Goal: Information Seeking & Learning: Learn about a topic

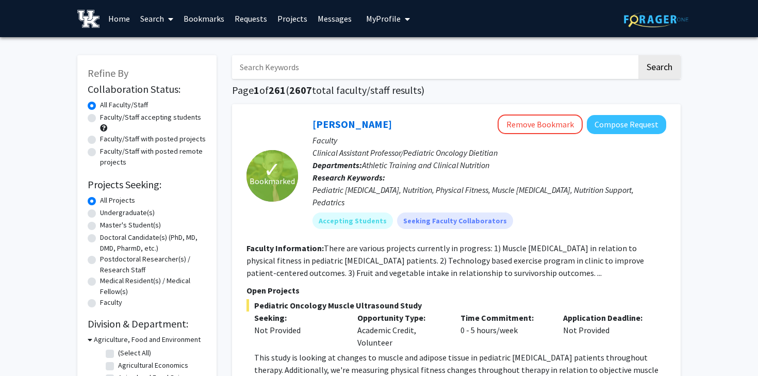
click at [673, 16] on img at bounding box center [656, 19] width 64 height 16
click at [386, 20] on span "My Profile" at bounding box center [383, 18] width 35 height 10
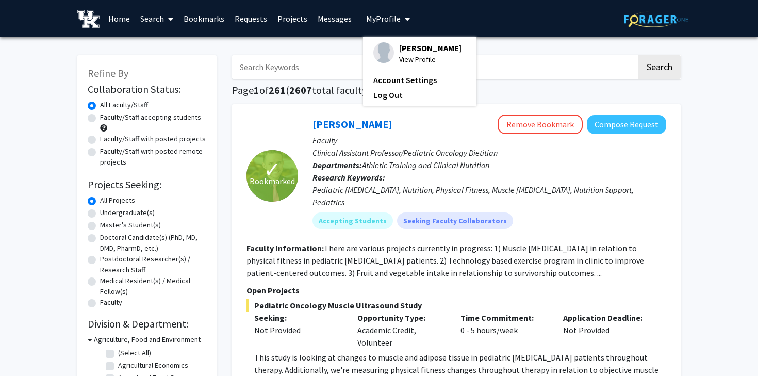
click at [386, 20] on span "My Profile" at bounding box center [383, 18] width 35 height 10
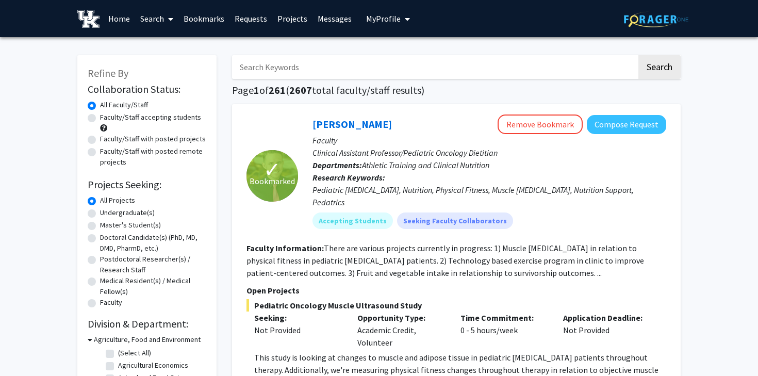
click at [212, 12] on link "Bookmarks" at bounding box center [203, 19] width 51 height 36
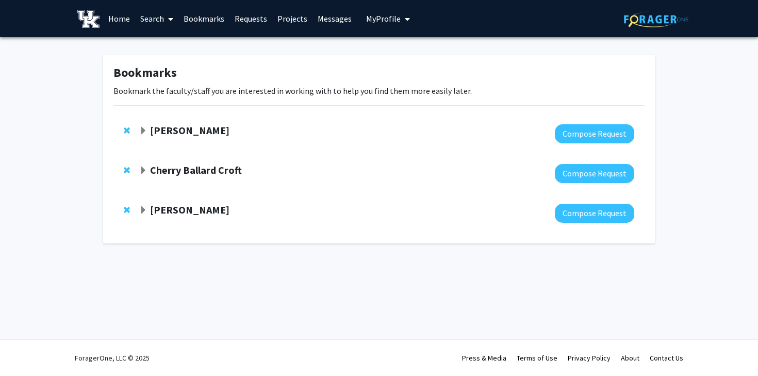
click at [141, 127] on span "Expand Corey Hawes Bookmark" at bounding box center [143, 131] width 8 height 8
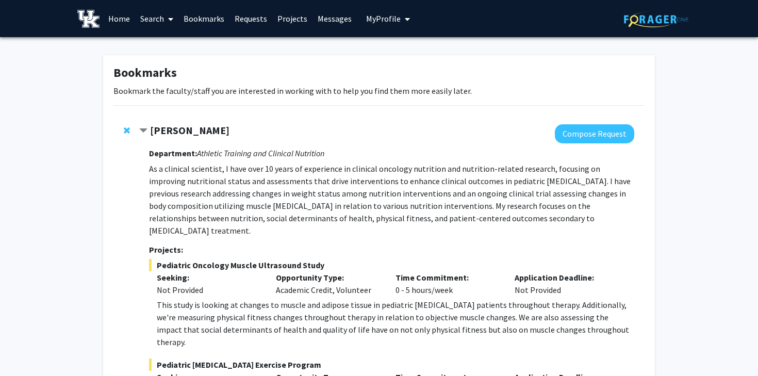
click at [141, 127] on span "Contract Corey Hawes Bookmark" at bounding box center [143, 131] width 8 height 8
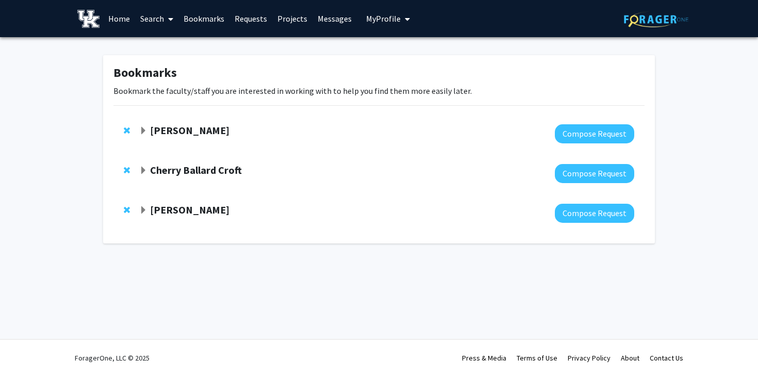
click at [144, 169] on span "Expand Cherry Ballard Croft Bookmark" at bounding box center [143, 171] width 8 height 8
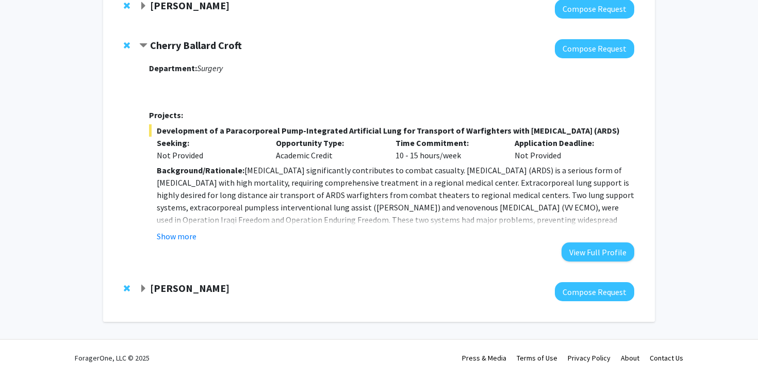
scroll to position [133, 0]
click at [171, 239] on button "Show more" at bounding box center [177, 236] width 40 height 12
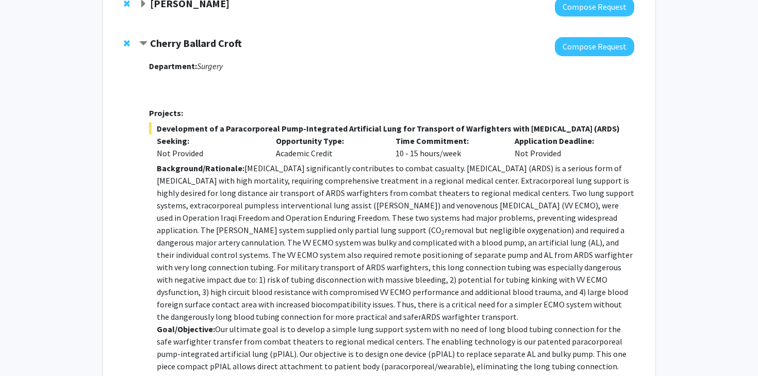
scroll to position [95, 0]
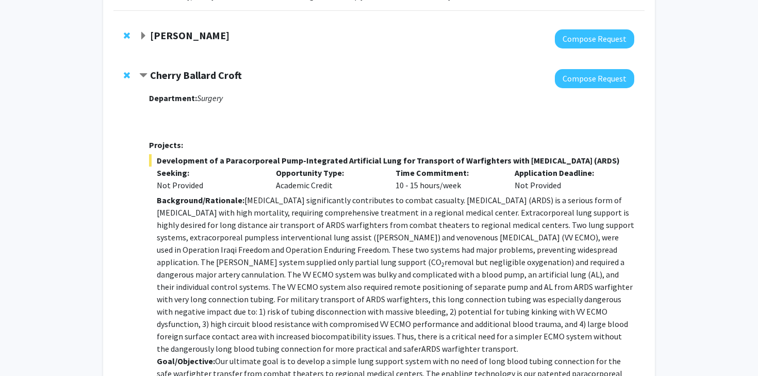
click at [126, 75] on span "Remove Cherry Ballard Croft from bookmarks" at bounding box center [127, 75] width 6 height 8
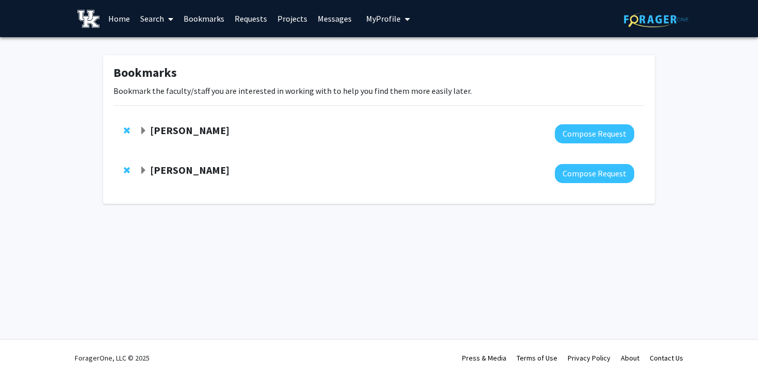
scroll to position [0, 0]
click at [140, 167] on span "Expand Christopher Fry Bookmark" at bounding box center [143, 171] width 8 height 8
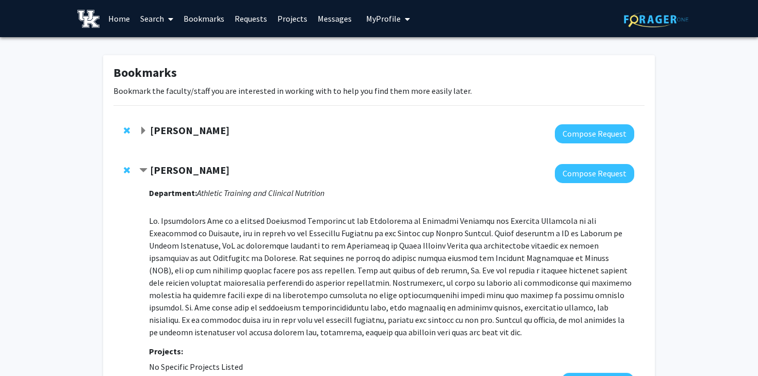
scroll to position [91, 0]
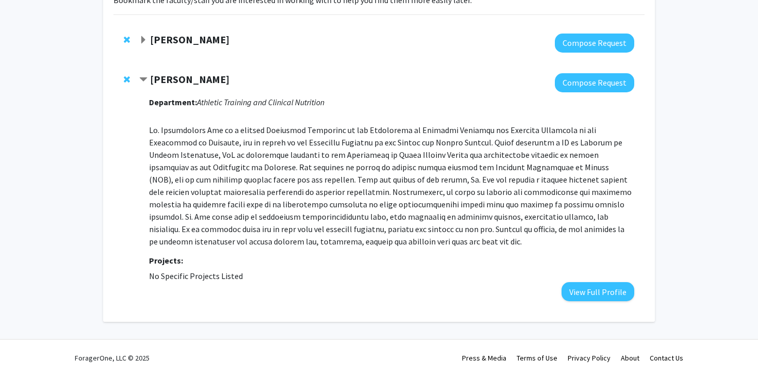
click at [174, 79] on strong "[PERSON_NAME]" at bounding box center [189, 79] width 79 height 13
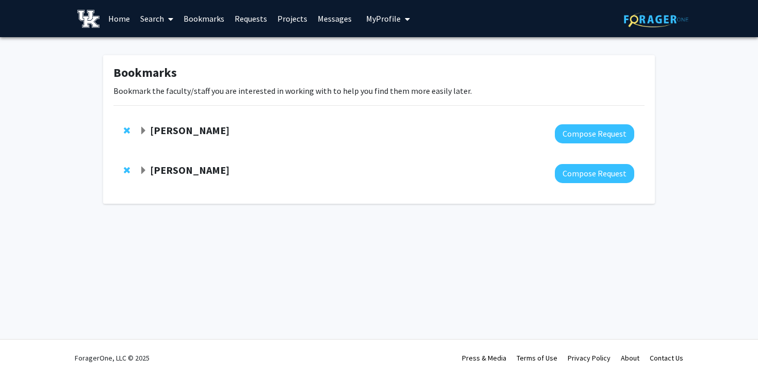
scroll to position [0, 0]
click at [137, 125] on div "[PERSON_NAME] Compose Request" at bounding box center [378, 134] width 531 height 40
click at [127, 18] on link "Home" at bounding box center [119, 19] width 32 height 36
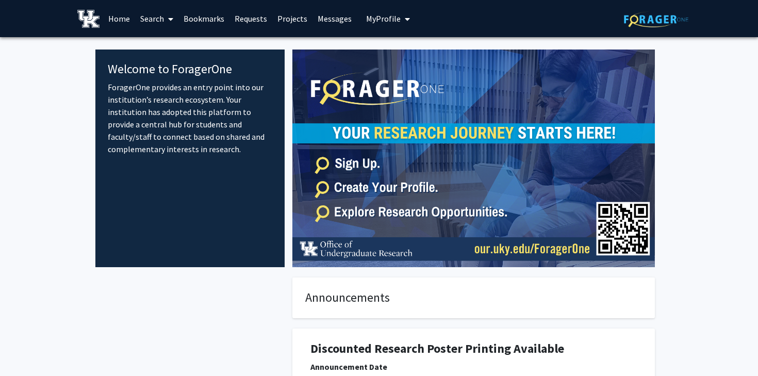
click at [145, 20] on link "Search" at bounding box center [156, 19] width 43 height 36
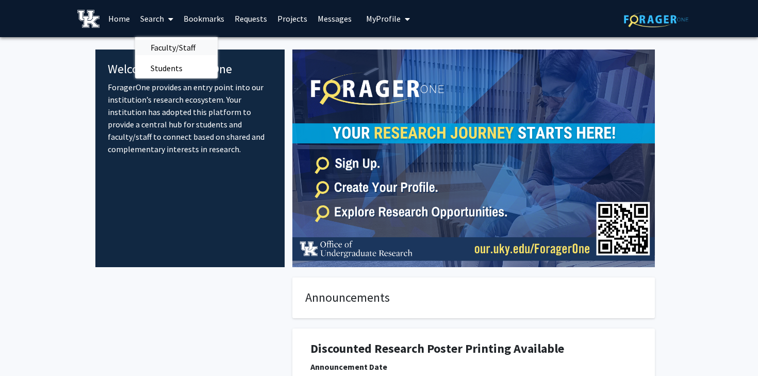
click at [161, 48] on span "Faculty/Staff" at bounding box center [173, 47] width 76 height 21
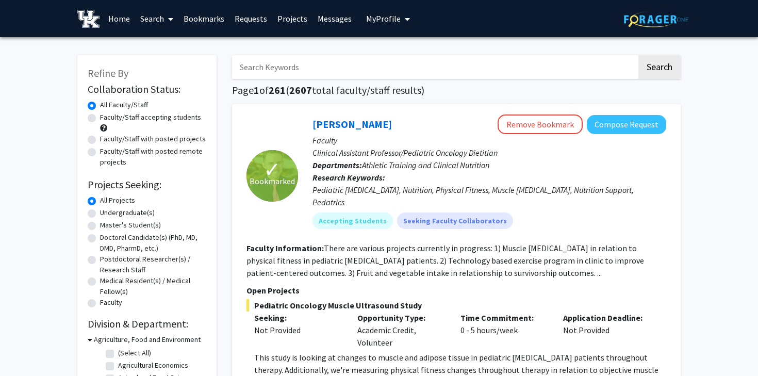
click at [256, 73] on input "Search Keywords" at bounding box center [434, 67] width 405 height 24
type input "vaccines"
click at [638, 55] on button "Search" at bounding box center [659, 67] width 42 height 24
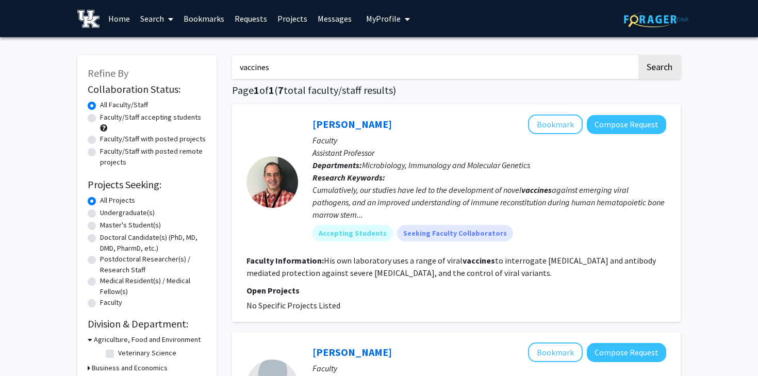
drag, startPoint x: 278, startPoint y: 73, endPoint x: 229, endPoint y: 66, distance: 49.5
type input "vaccination"
click at [638, 55] on button "Search" at bounding box center [659, 67] width 42 height 24
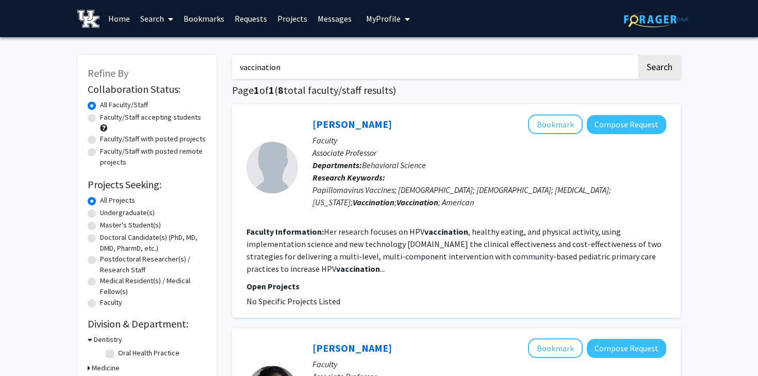
click at [121, 214] on label "Undergraduate(s)" at bounding box center [127, 212] width 55 height 11
click at [107, 214] on input "Undergraduate(s)" at bounding box center [103, 210] width 7 height 7
radio input "true"
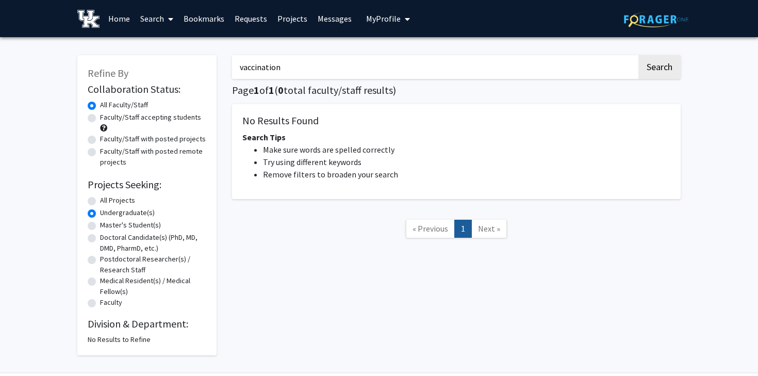
drag, startPoint x: 348, startPoint y: 70, endPoint x: 197, endPoint y: 65, distance: 151.2
click at [197, 65] on div "Refine By Collaboration Status: Collaboration Status All Faculty/Staff Collabor…" at bounding box center [379, 200] width 619 height 310
click at [638, 55] on button "Search" at bounding box center [659, 67] width 42 height 24
radio input "true"
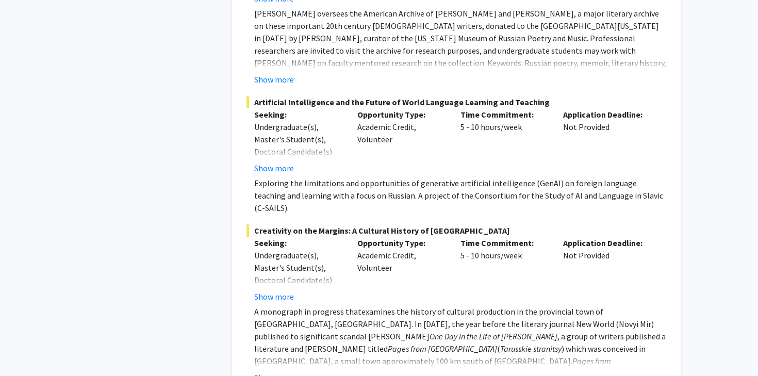
scroll to position [5511, 0]
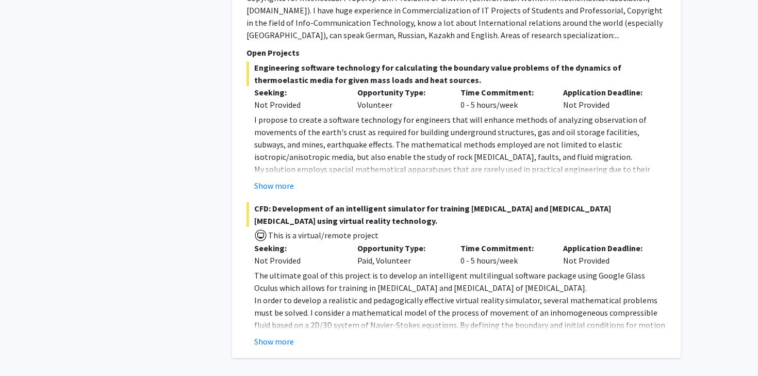
scroll to position [3981, 0]
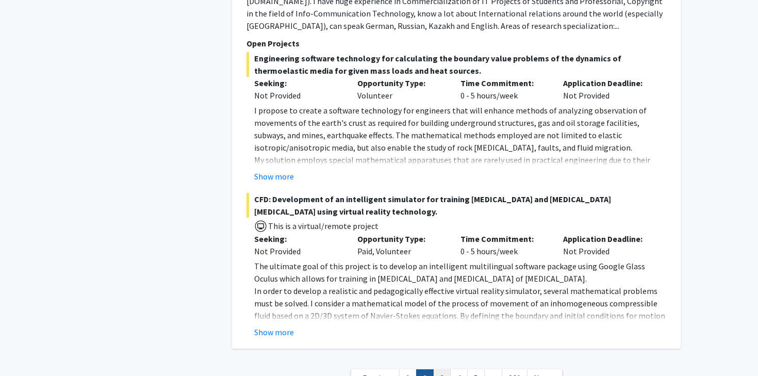
click at [443, 369] on link "3" at bounding box center [442, 378] width 18 height 18
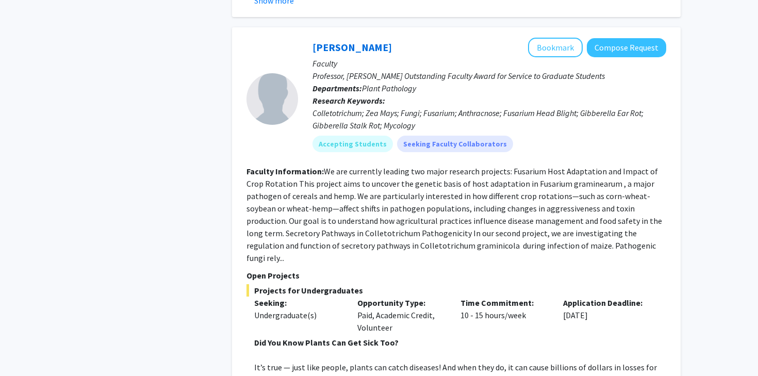
scroll to position [3536, 0]
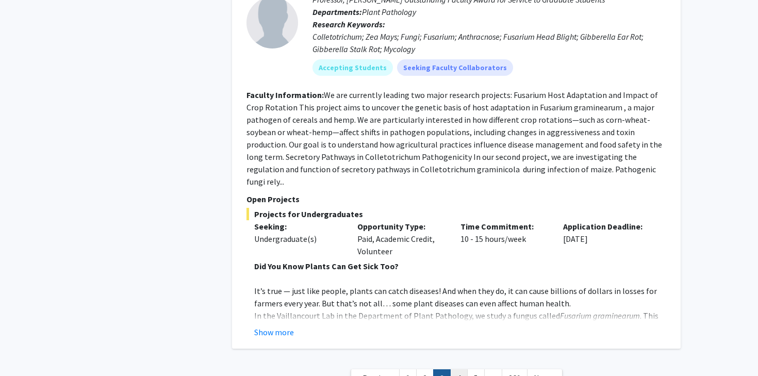
click at [457, 369] on link "4" at bounding box center [459, 378] width 18 height 18
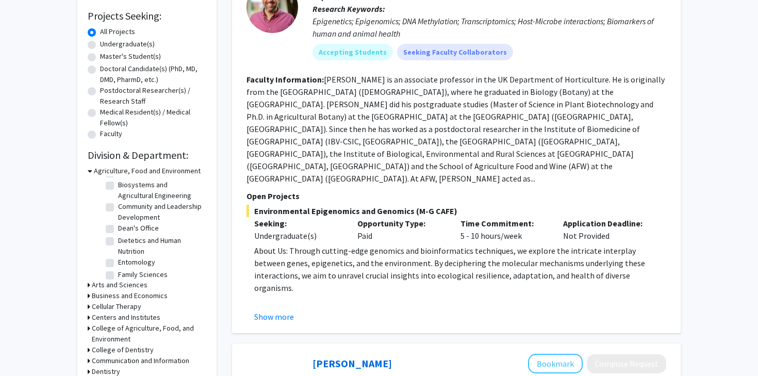
scroll to position [53, 0]
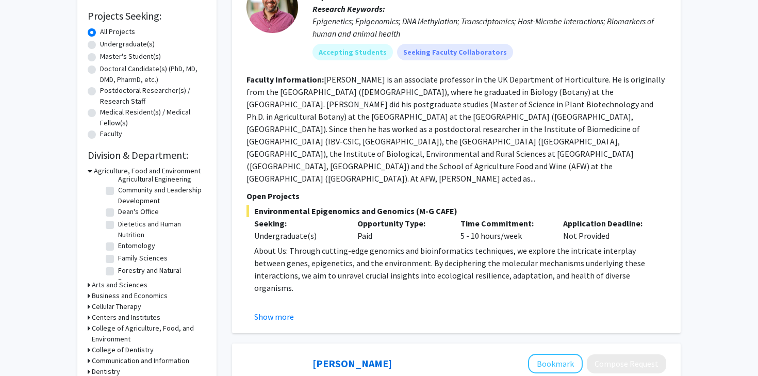
click at [88, 171] on icon at bounding box center [90, 171] width 5 height 11
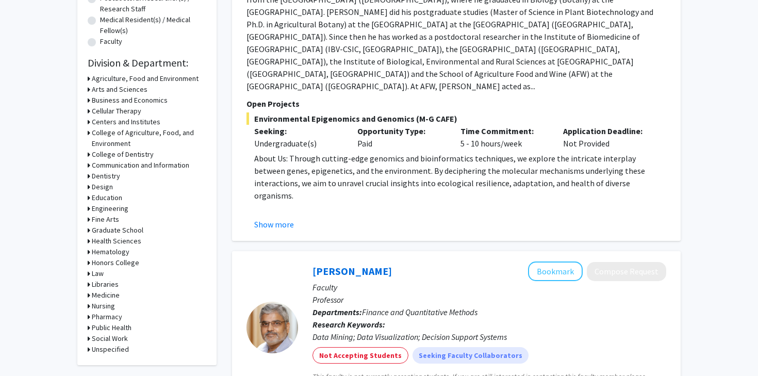
scroll to position [268, 0]
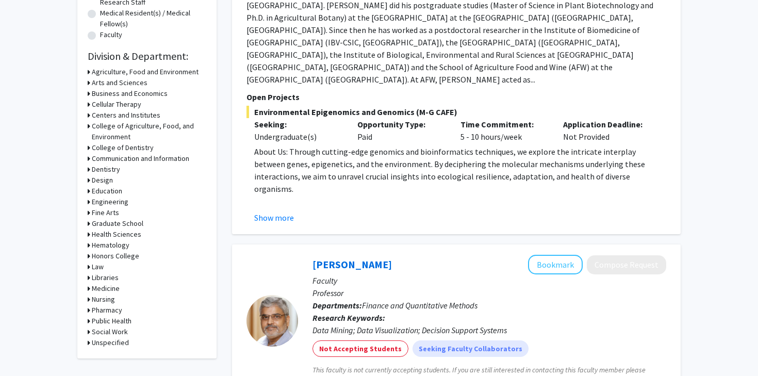
click at [88, 233] on icon at bounding box center [89, 234] width 3 height 11
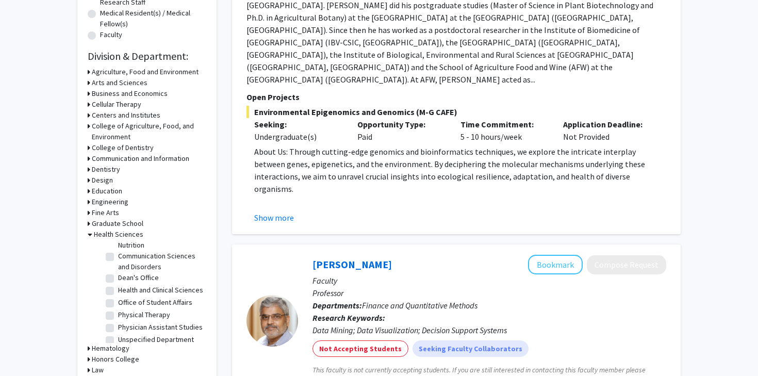
scroll to position [32, 0]
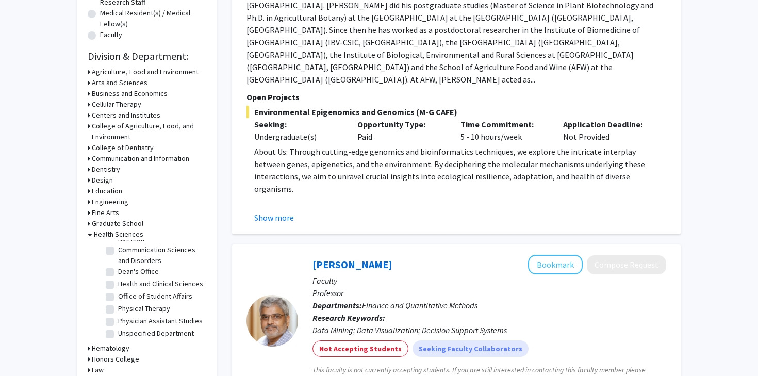
click at [89, 233] on icon at bounding box center [90, 234] width 5 height 11
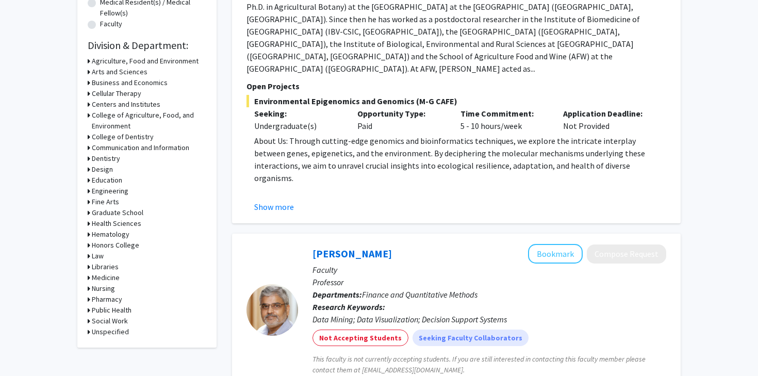
scroll to position [285, 0]
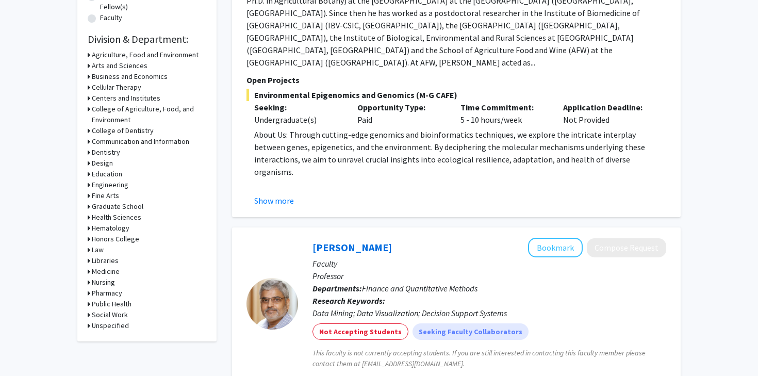
click at [89, 272] on icon at bounding box center [89, 271] width 3 height 11
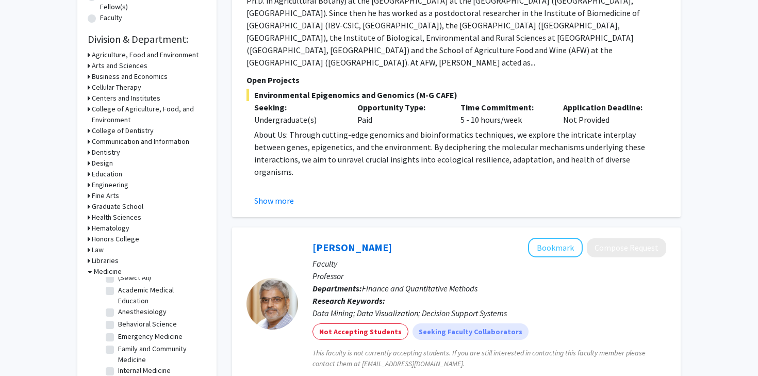
scroll to position [0, 0]
click at [118, 284] on label "(Select All)" at bounding box center [134, 285] width 33 height 11
click at [118, 284] on input "(Select All)" at bounding box center [121, 283] width 7 height 7
checkbox input "true"
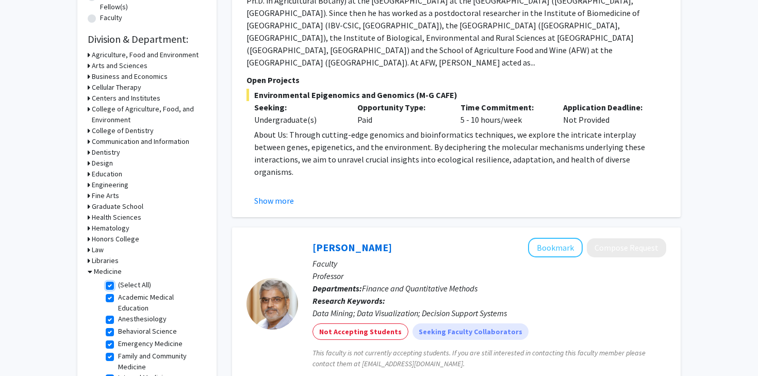
checkbox input "true"
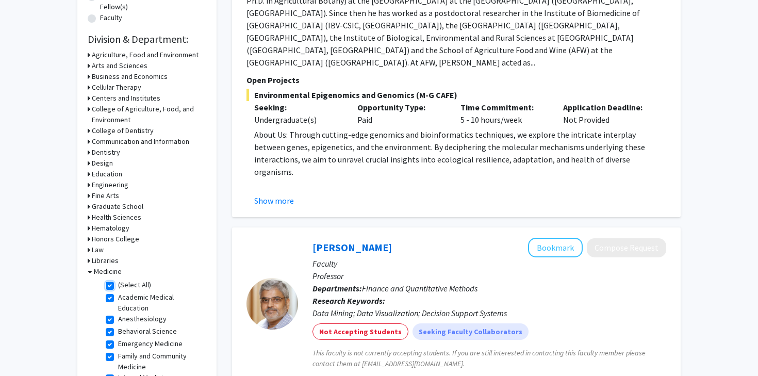
checkbox input "true"
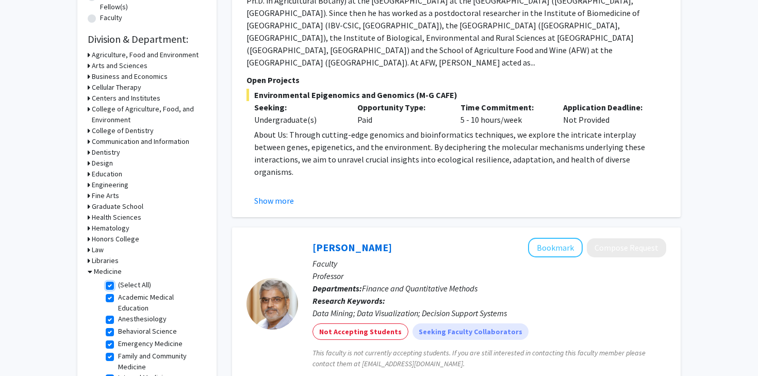
checkbox input "true"
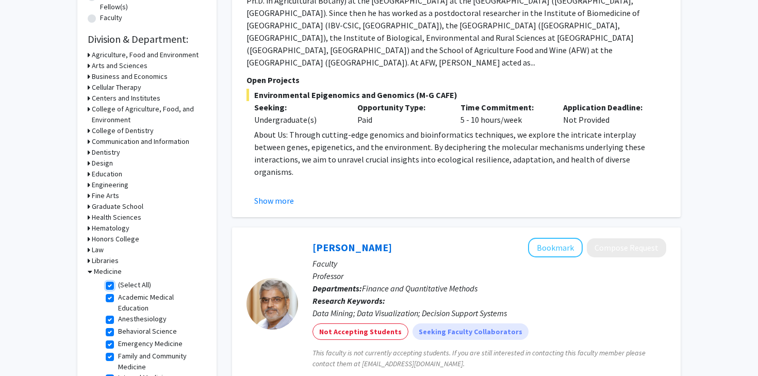
checkbox input "true"
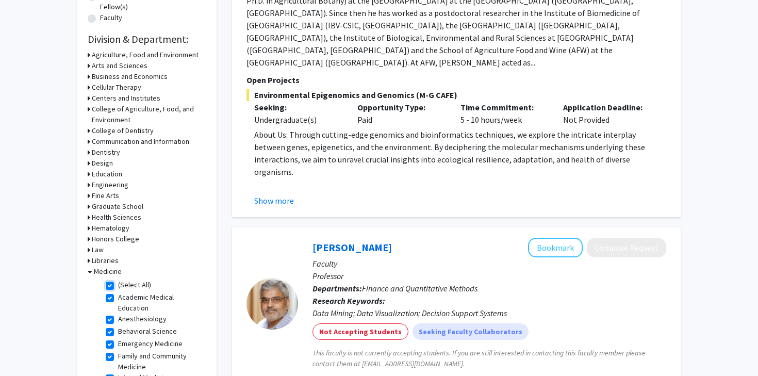
checkbox input "true"
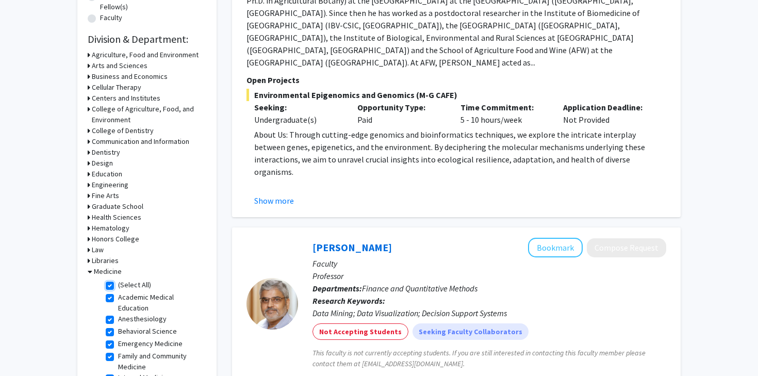
checkbox input "true"
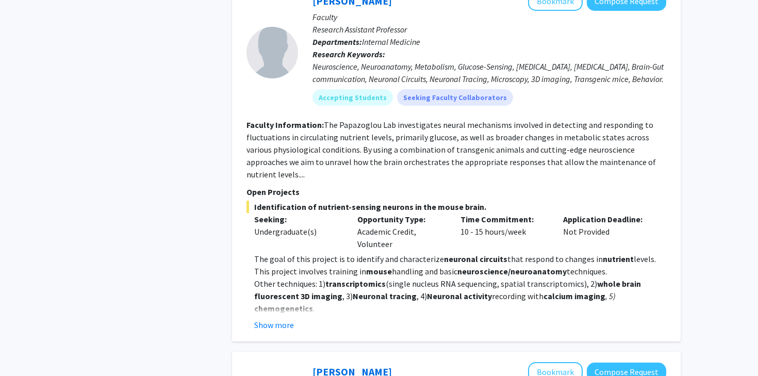
scroll to position [1951, 0]
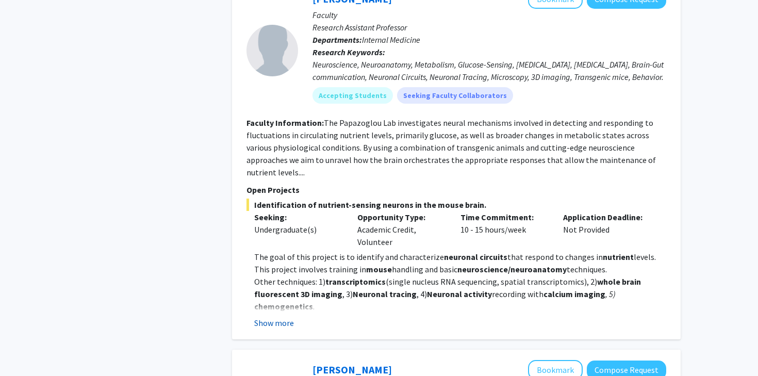
click at [278, 317] on button "Show more" at bounding box center [274, 323] width 40 height 12
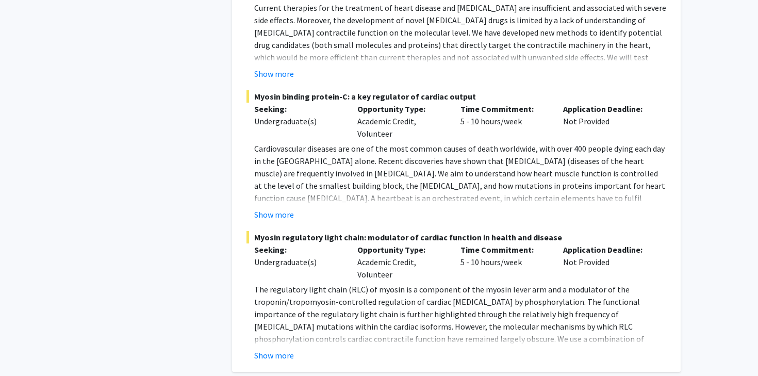
scroll to position [3781, 0]
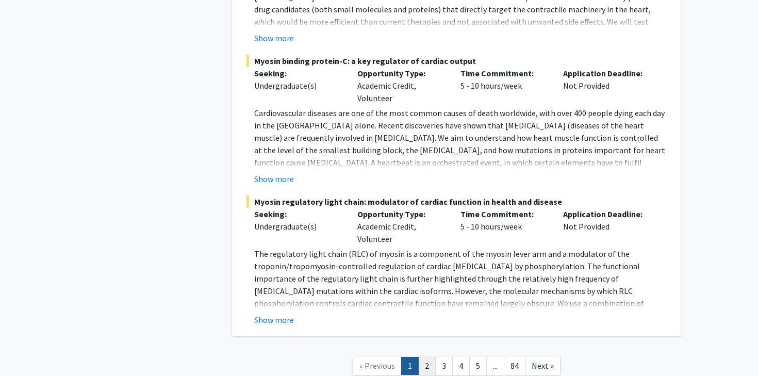
click at [424, 357] on link "2" at bounding box center [427, 366] width 18 height 18
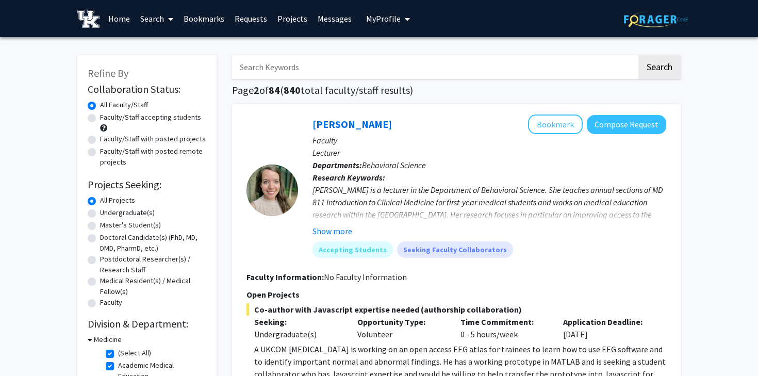
click at [333, 70] on input "Search Keywords" at bounding box center [434, 67] width 405 height 24
type input "[MEDICAL_DATA]"
click at [638, 55] on button "Search" at bounding box center [659, 67] width 42 height 24
checkbox input "false"
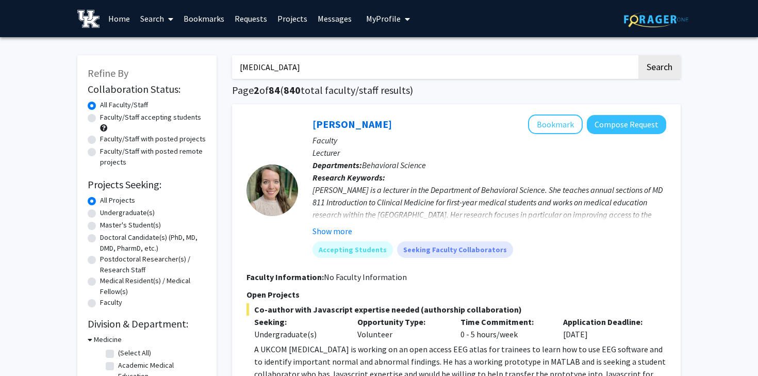
checkbox input "false"
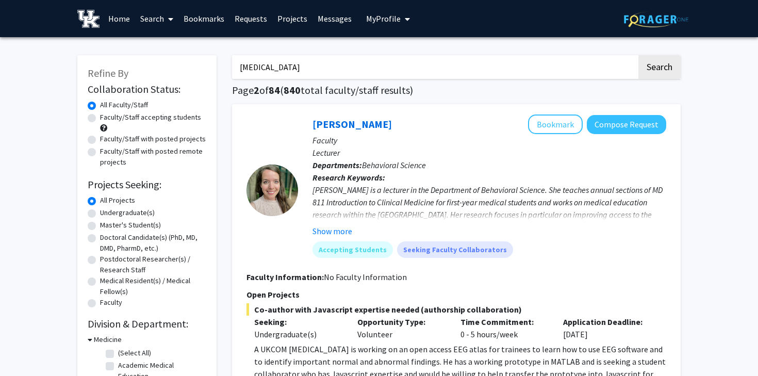
checkbox input "false"
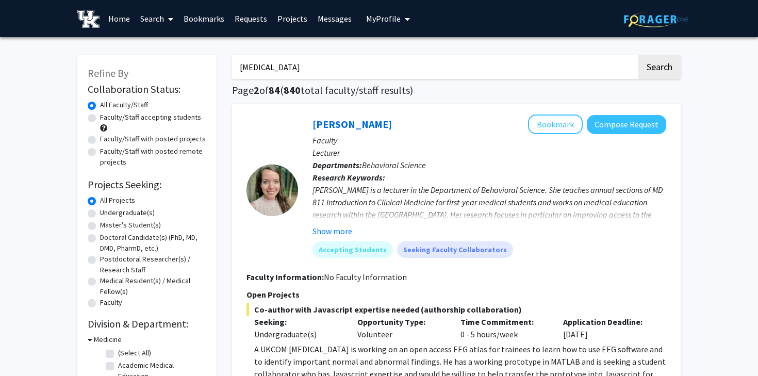
checkbox input "false"
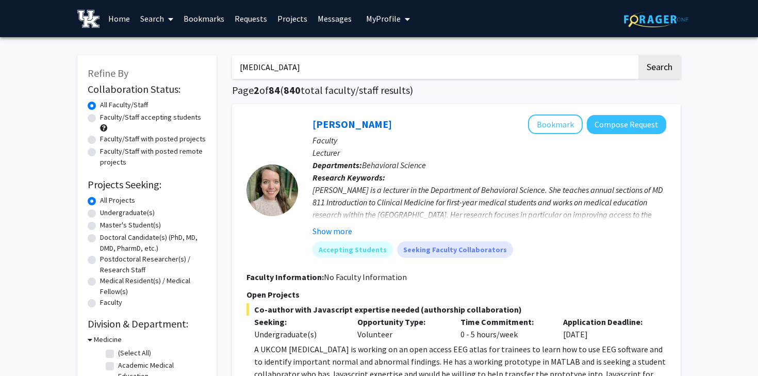
checkbox input "false"
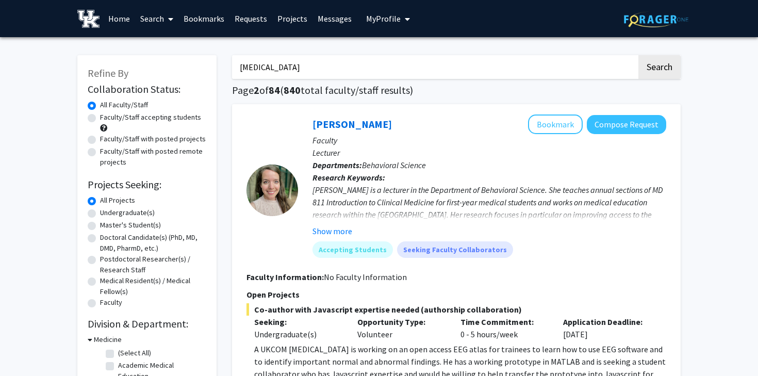
checkbox input "false"
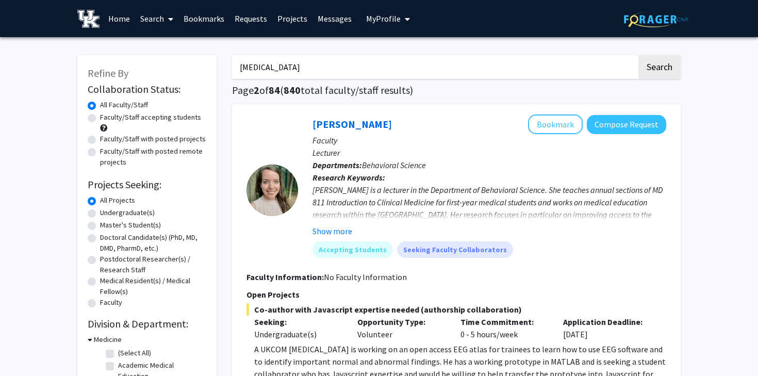
checkbox input "false"
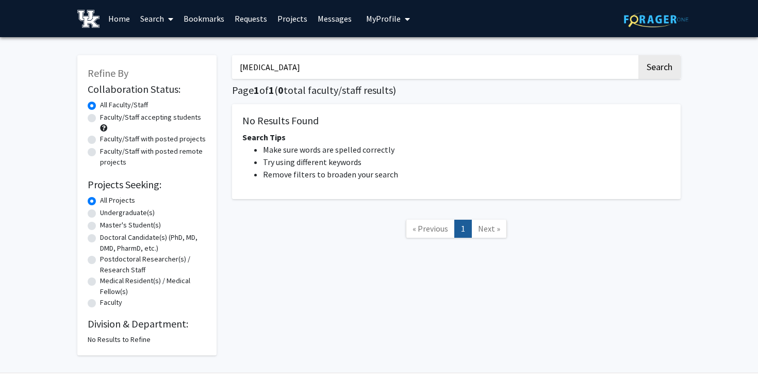
click at [293, 18] on link "Projects" at bounding box center [292, 19] width 40 height 36
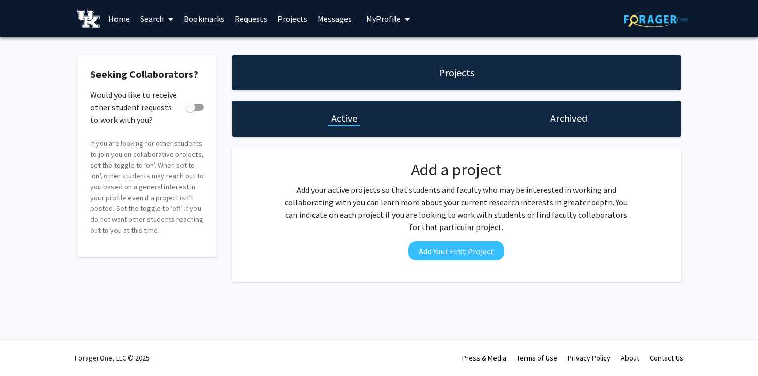
click at [550, 118] on h1 "Archived" at bounding box center [568, 118] width 37 height 14
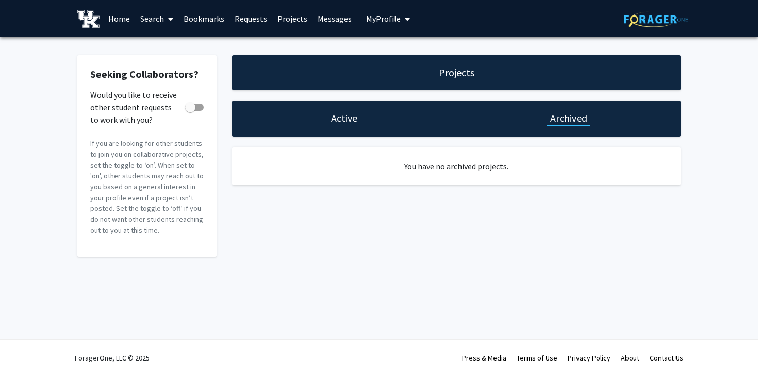
click at [325, 16] on link "Messages" at bounding box center [335, 19] width 44 height 36
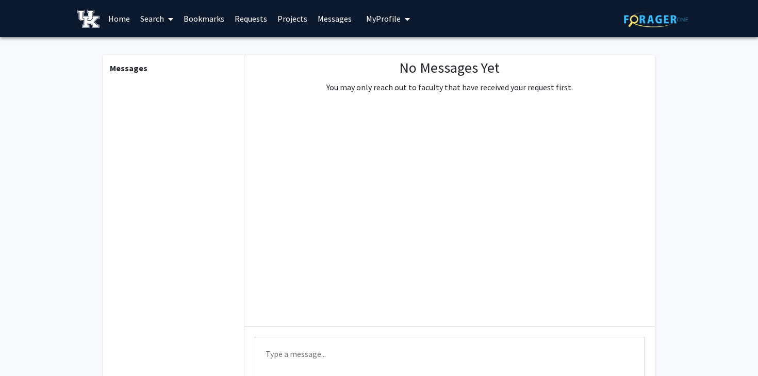
click at [212, 22] on link "Bookmarks" at bounding box center [203, 19] width 51 height 36
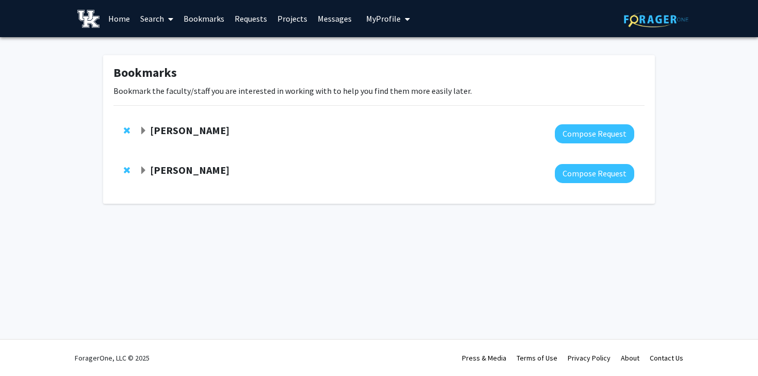
click at [144, 172] on span "Expand Christopher Fry Bookmark" at bounding box center [143, 171] width 8 height 8
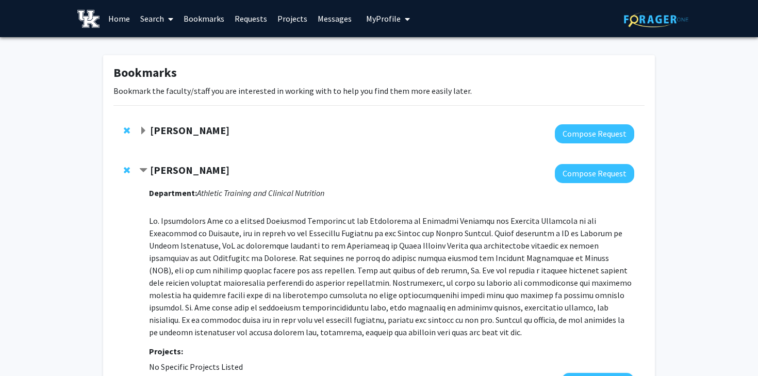
click at [209, 125] on div "[PERSON_NAME]" at bounding box center [250, 130] width 223 height 13
click at [144, 127] on span "Expand Corey Hawes Bookmark" at bounding box center [143, 131] width 8 height 8
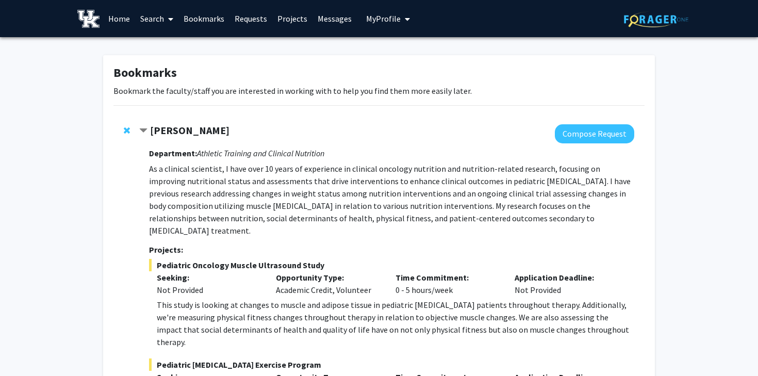
scroll to position [2, 0]
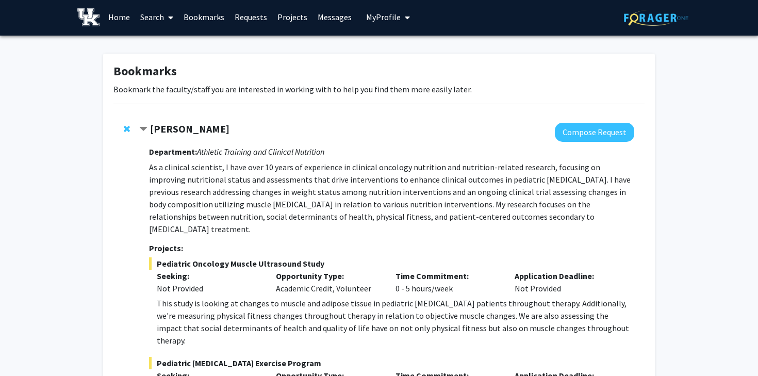
click at [150, 17] on link "Search" at bounding box center [156, 17] width 43 height 36
click at [381, 16] on span "My Profile" at bounding box center [383, 17] width 35 height 10
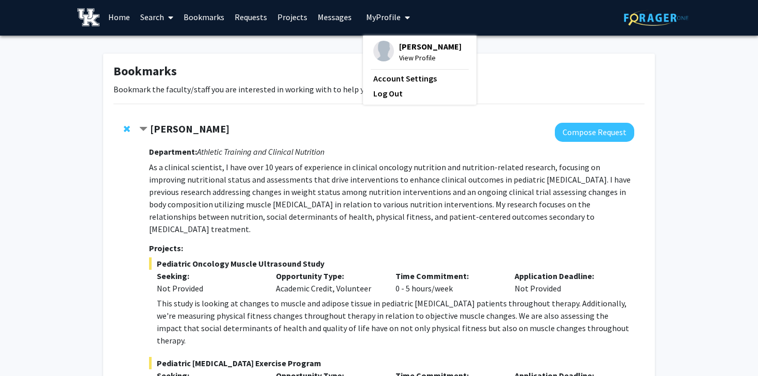
scroll to position [1, 0]
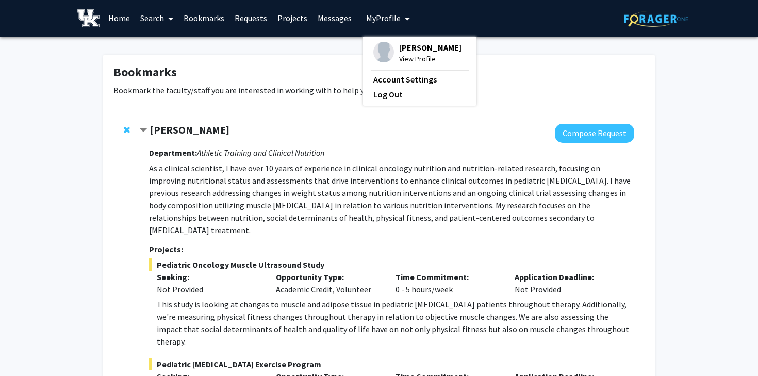
click at [382, 43] on img at bounding box center [383, 52] width 21 height 21
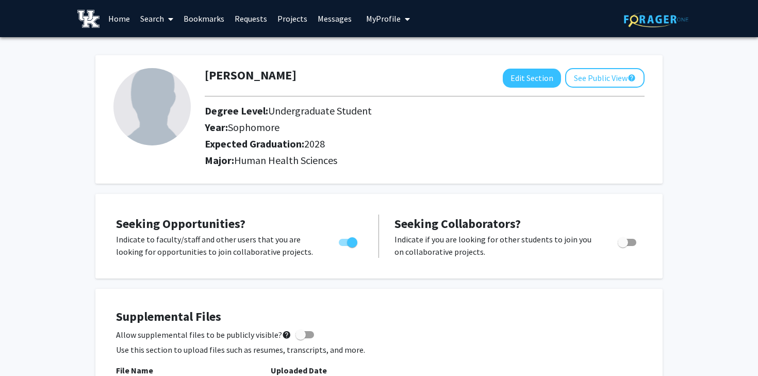
click at [161, 18] on link "Search" at bounding box center [156, 19] width 43 height 36
click at [177, 40] on span "Faculty/Staff" at bounding box center [173, 47] width 76 height 21
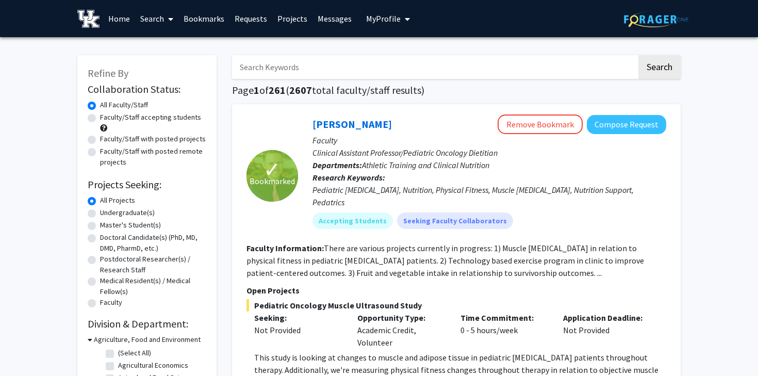
click at [290, 64] on input "Search Keywords" at bounding box center [434, 67] width 405 height 24
type input "O"
type input "Pediatrics"
click at [638, 55] on button "Search" at bounding box center [659, 67] width 42 height 24
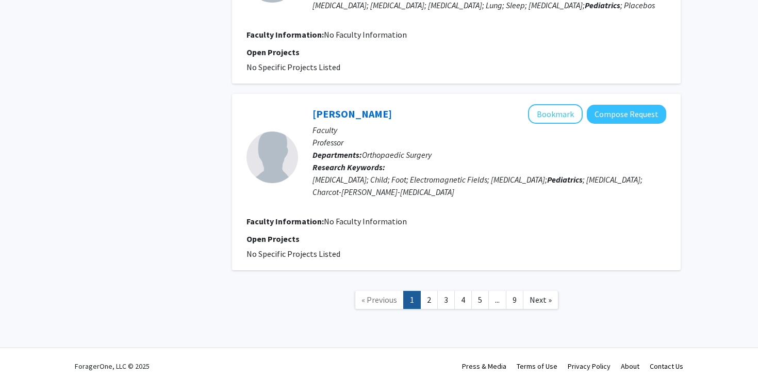
scroll to position [1683, 0]
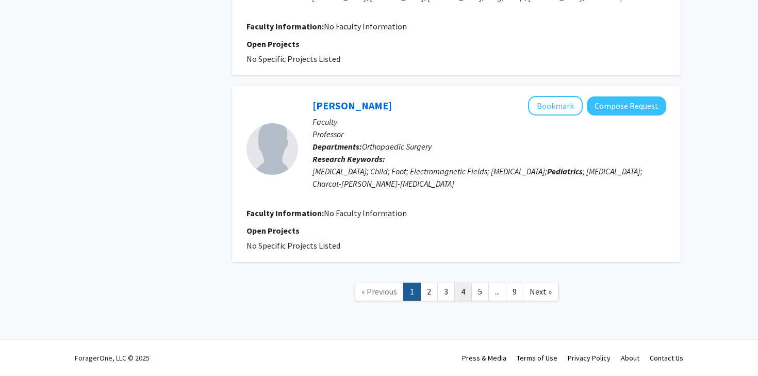
click at [457, 294] on link "4" at bounding box center [463, 292] width 18 height 18
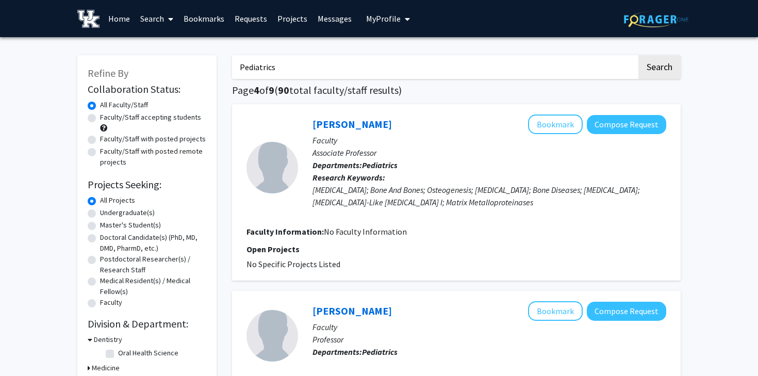
click at [154, 137] on label "Faculty/Staff with posted projects" at bounding box center [153, 139] width 106 height 11
click at [107, 137] on input "Faculty/Staff with posted projects" at bounding box center [103, 137] width 7 height 7
radio input "true"
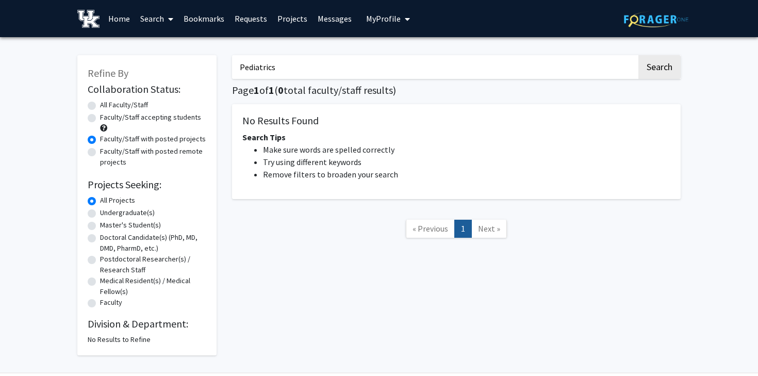
drag, startPoint x: 326, startPoint y: 74, endPoint x: 192, endPoint y: 61, distance: 134.7
click at [192, 61] on div "Refine By Collaboration Status: Collaboration Status All Faculty/Staff Collabor…" at bounding box center [379, 200] width 619 height 310
click at [638, 55] on button "Search" at bounding box center [659, 67] width 42 height 24
radio input "true"
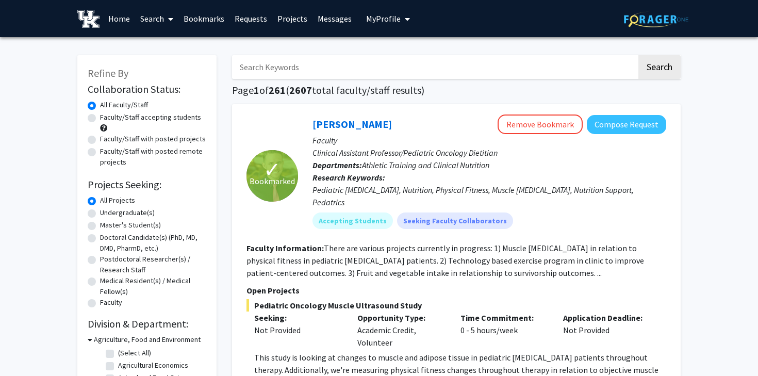
click at [132, 138] on label "Faculty/Staff with posted projects" at bounding box center [153, 139] width 106 height 11
click at [107, 138] on input "Faculty/Staff with posted projects" at bounding box center [103, 137] width 7 height 7
radio input "true"
click at [380, 71] on input "Search Keywords" at bounding box center [434, 67] width 405 height 24
type input "sports medicine"
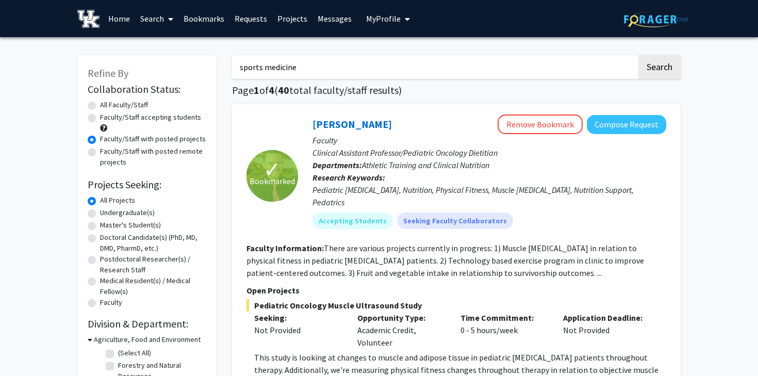
click at [638, 55] on button "Search" at bounding box center [659, 67] width 42 height 24
radio input "true"
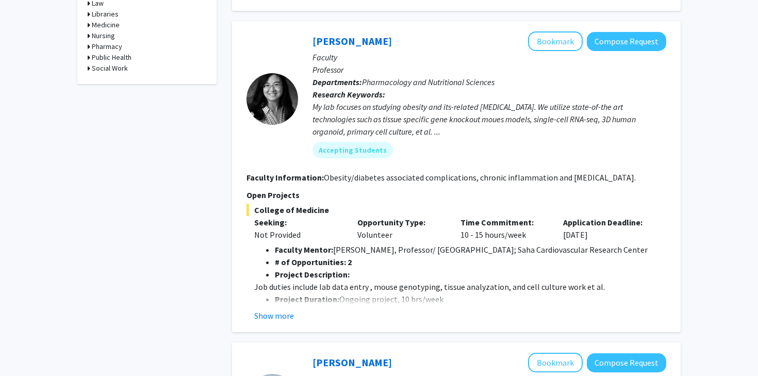
scroll to position [520, 0]
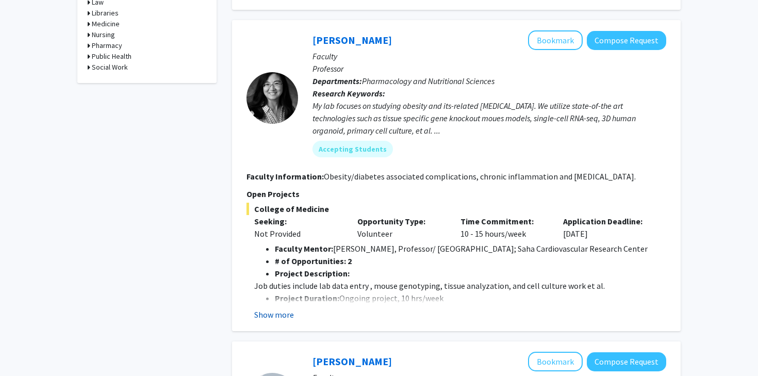
click at [275, 308] on button "Show more" at bounding box center [274, 314] width 40 height 12
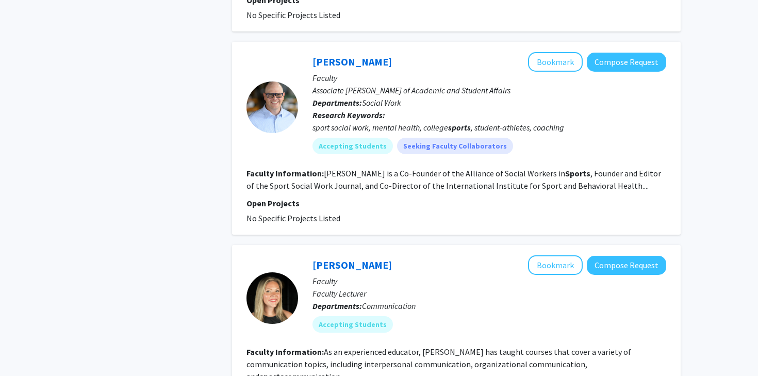
scroll to position [1079, 0]
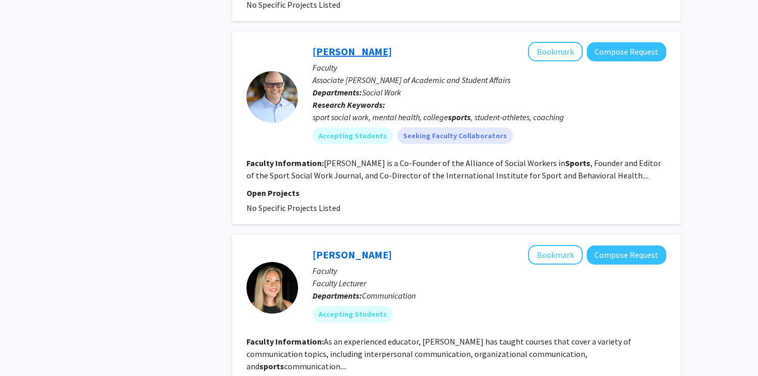
click at [336, 45] on link "[PERSON_NAME]" at bounding box center [352, 51] width 79 height 13
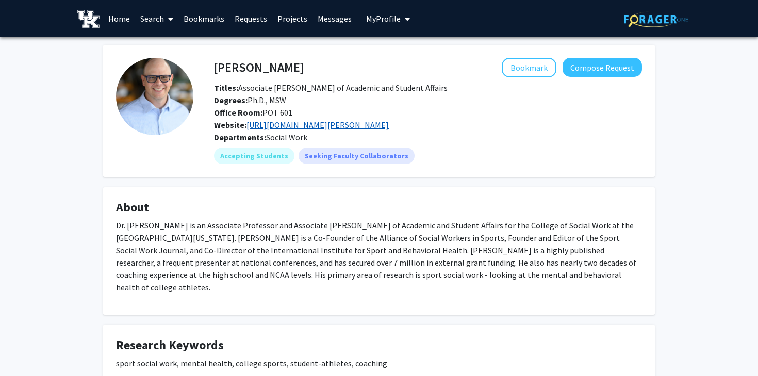
click at [361, 125] on link "[URL][DOMAIN_NAME][PERSON_NAME]" at bounding box center [318, 125] width 142 height 10
click at [163, 22] on link "Search" at bounding box center [156, 19] width 43 height 36
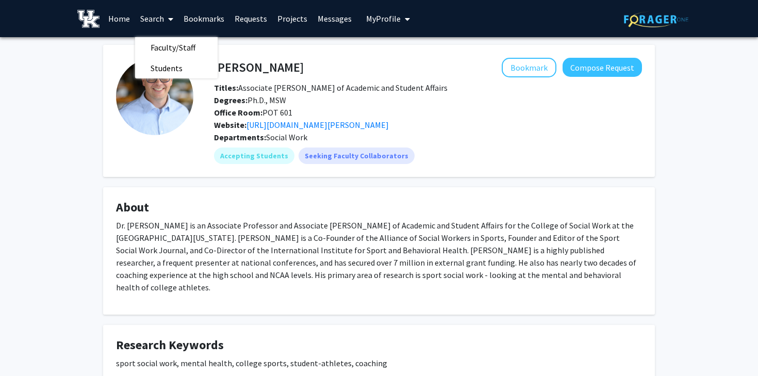
click at [208, 19] on link "Bookmarks" at bounding box center [203, 19] width 51 height 36
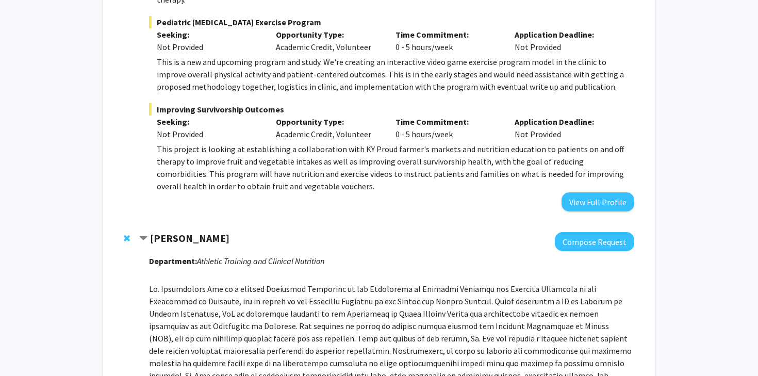
scroll to position [374, 0]
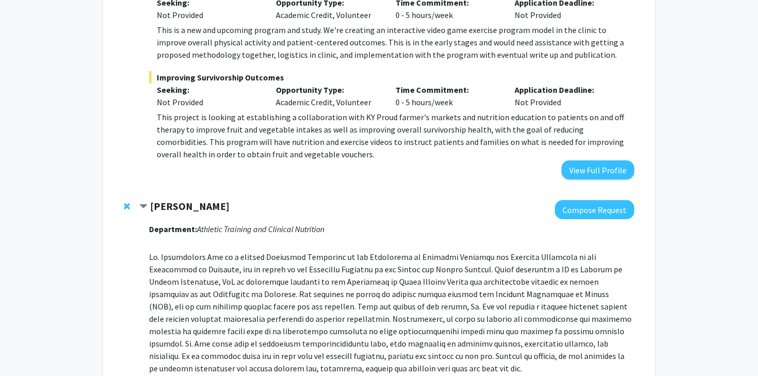
click at [124, 202] on span "Remove Christopher Fry from bookmarks" at bounding box center [127, 206] width 6 height 8
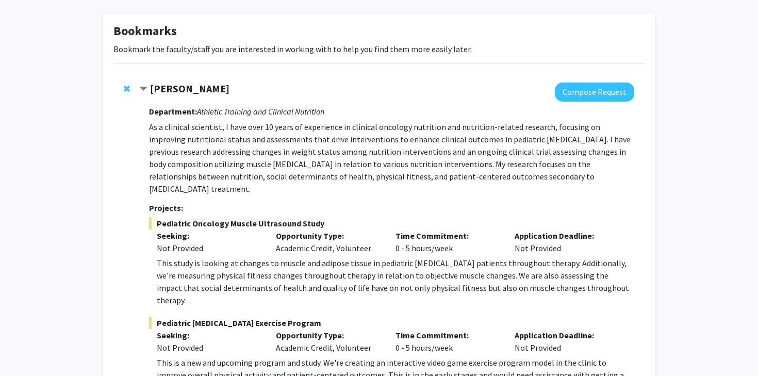
scroll to position [0, 0]
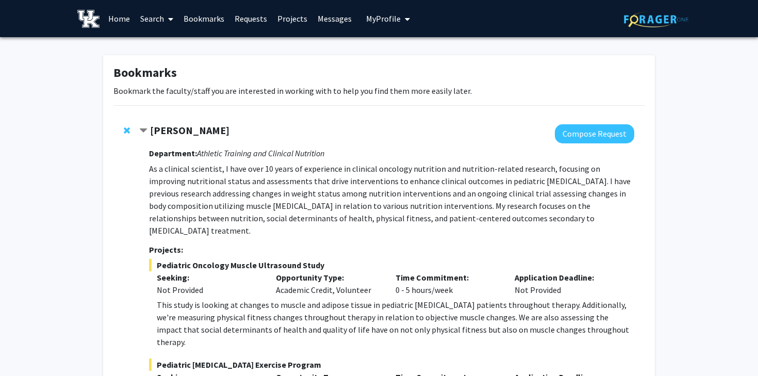
click at [155, 17] on link "Search" at bounding box center [156, 19] width 43 height 36
click at [175, 43] on span "Faculty/Staff" at bounding box center [173, 47] width 76 height 21
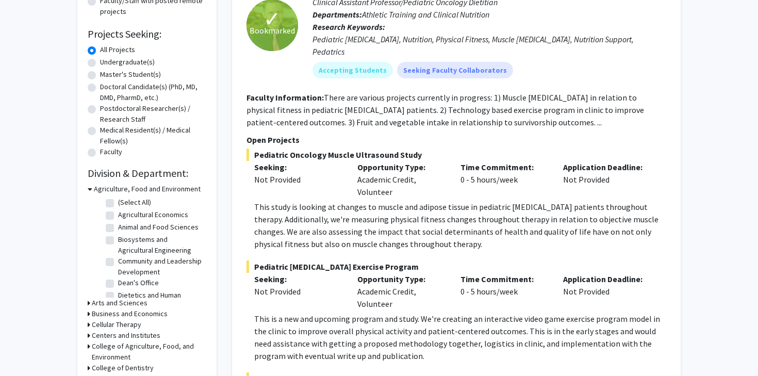
click at [90, 189] on icon at bounding box center [90, 189] width 5 height 11
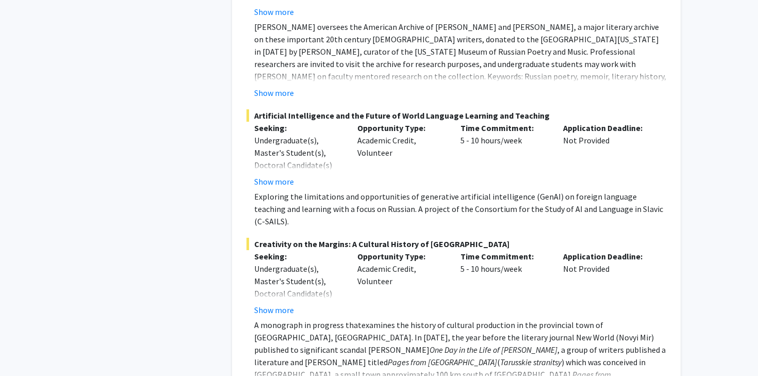
scroll to position [5511, 0]
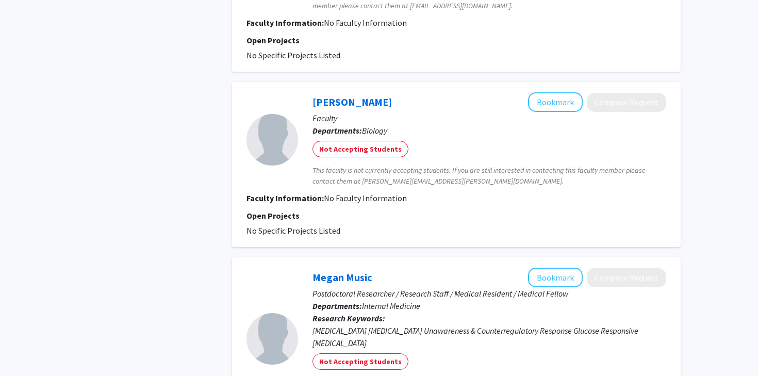
scroll to position [1165, 0]
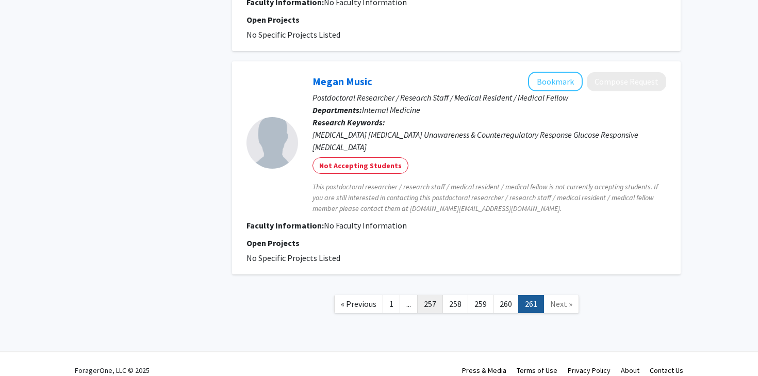
click at [427, 295] on link "257" at bounding box center [430, 304] width 26 height 18
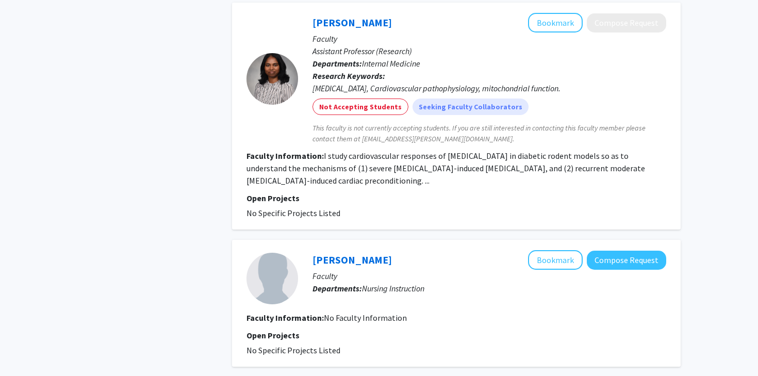
scroll to position [2128, 0]
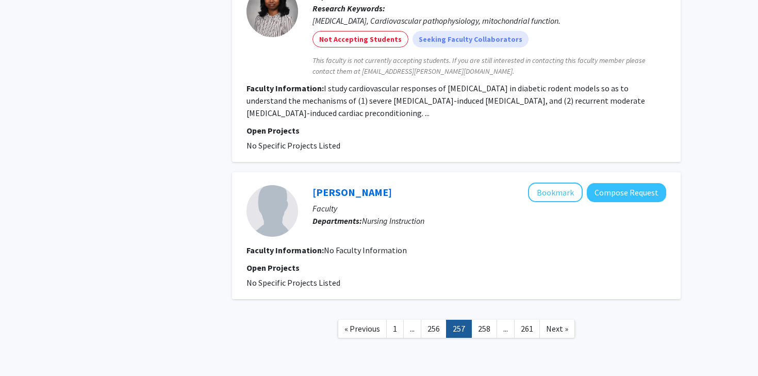
click at [409, 320] on link "..." at bounding box center [412, 329] width 18 height 18
click at [413, 323] on span "..." at bounding box center [412, 328] width 5 height 10
click at [400, 320] on link "1" at bounding box center [395, 329] width 18 height 18
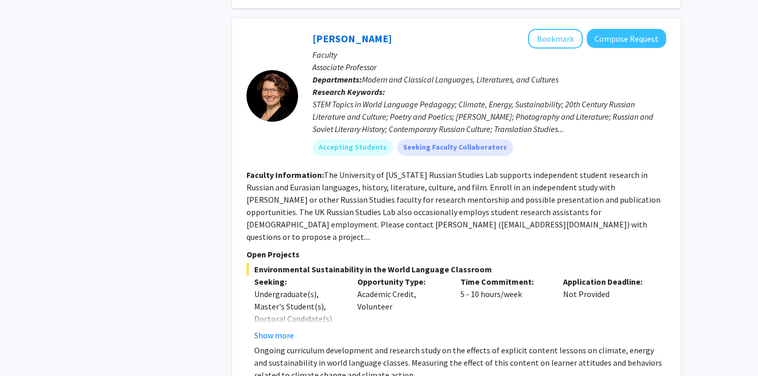
scroll to position [5511, 0]
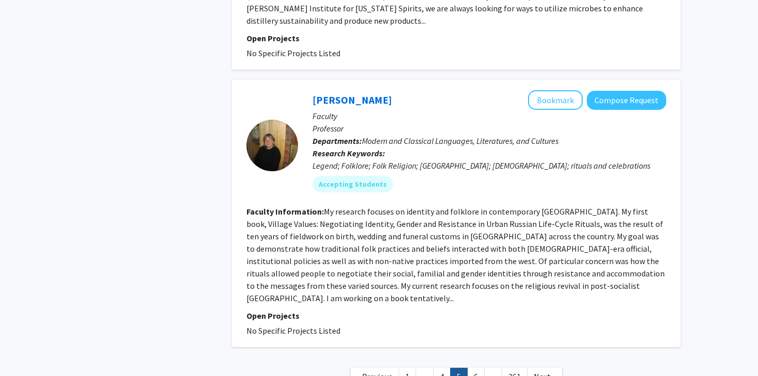
scroll to position [2433, 0]
